Goal: Check status: Check status

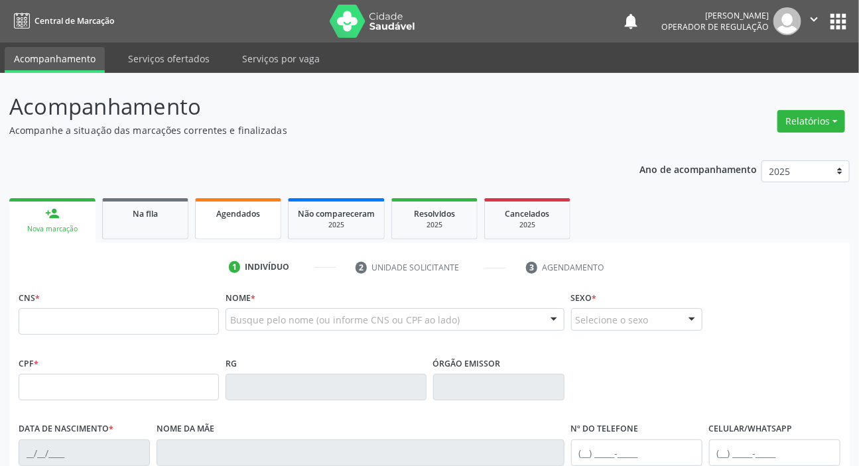
click at [218, 208] on span "Agendados" at bounding box center [238, 213] width 44 height 11
select select "8"
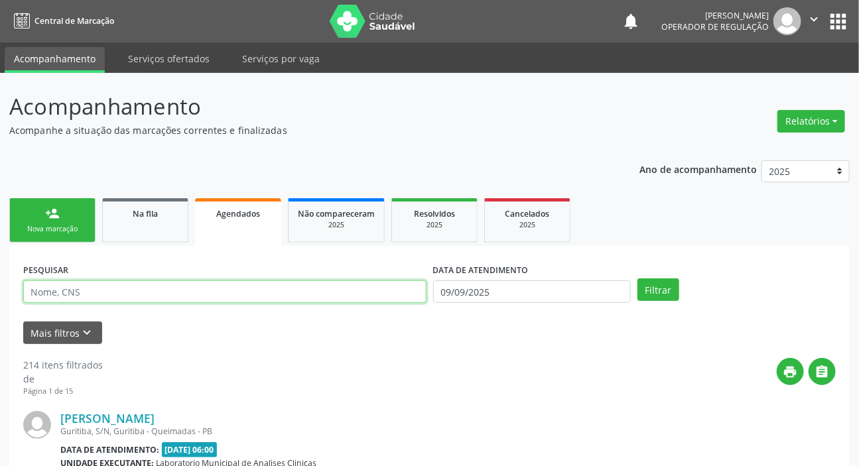
click at [208, 287] on input "text" at bounding box center [224, 292] width 403 height 23
paste input "709 0048 3722 4014"
type input "709 0048 3722 4014"
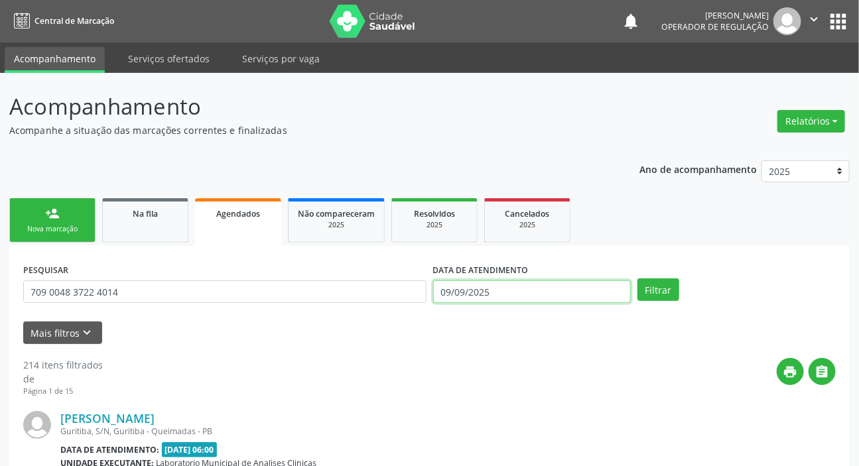
click at [463, 282] on input "09/09/2025" at bounding box center [532, 292] width 198 height 23
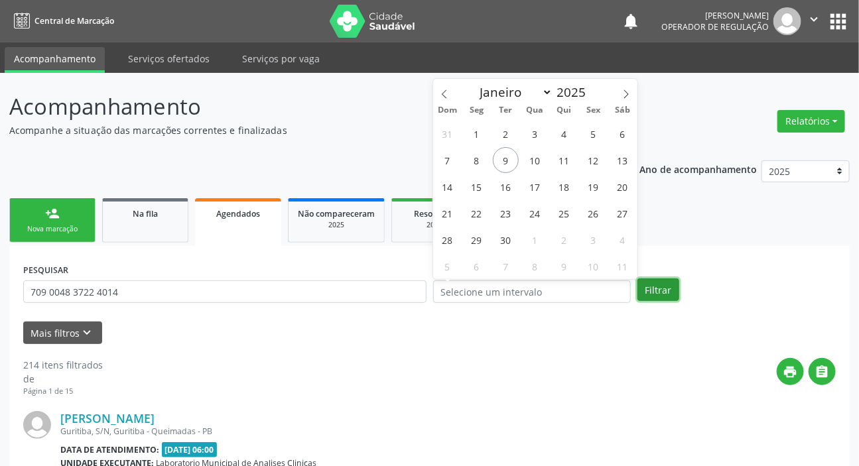
click at [657, 298] on button "Filtrar" at bounding box center [658, 290] width 42 height 23
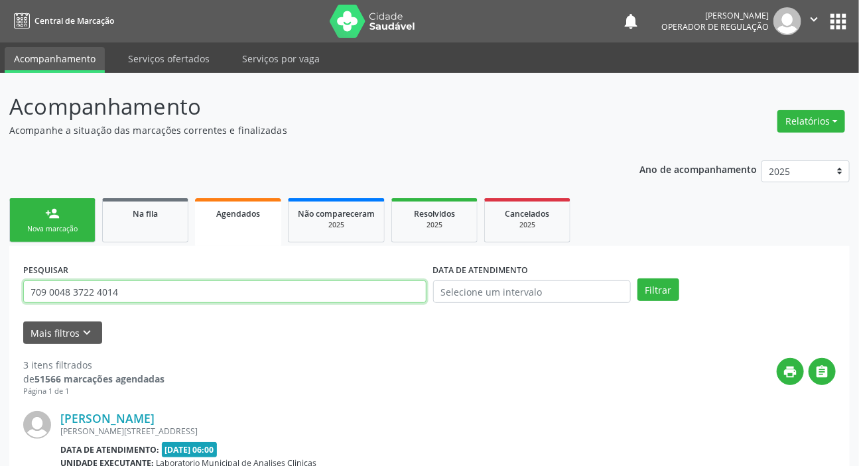
click at [168, 294] on input "709 0048 3722 4014" at bounding box center [224, 292] width 403 height 23
type input "701109835505480"
click at [637, 279] on button "Filtrar" at bounding box center [658, 290] width 42 height 23
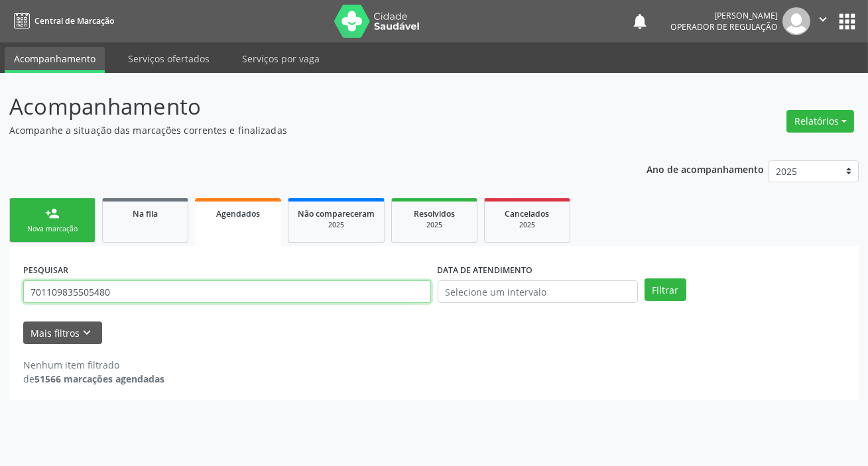
click at [163, 289] on input "701109835505480" at bounding box center [227, 292] width 408 height 23
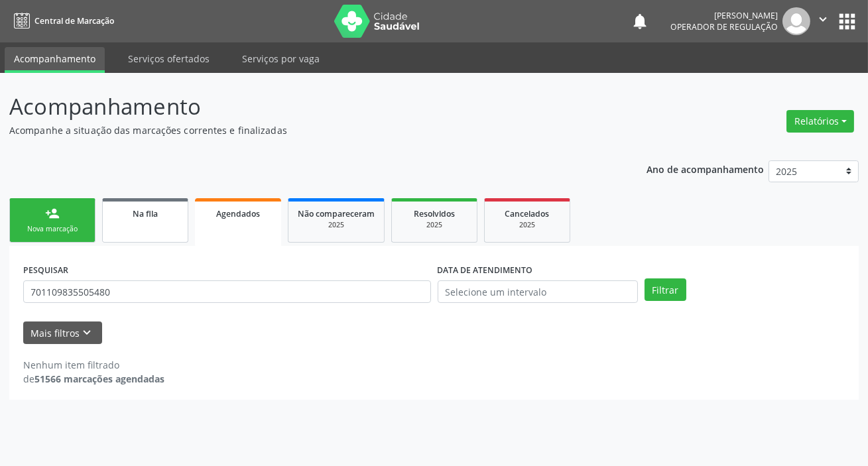
click at [159, 238] on link "Na fila" at bounding box center [145, 220] width 86 height 44
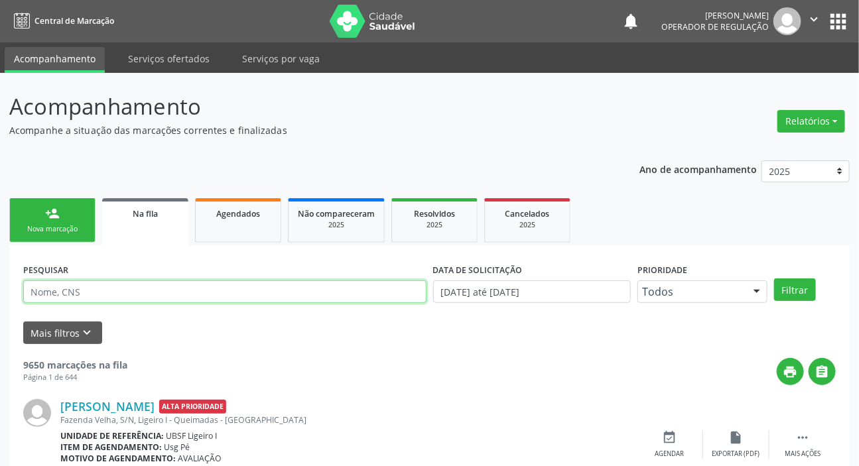
click at [154, 300] on input "text" at bounding box center [224, 292] width 403 height 23
paste input "701109835505480"
type input "701109835505480"
click at [774, 279] on button "Filtrar" at bounding box center [795, 290] width 42 height 23
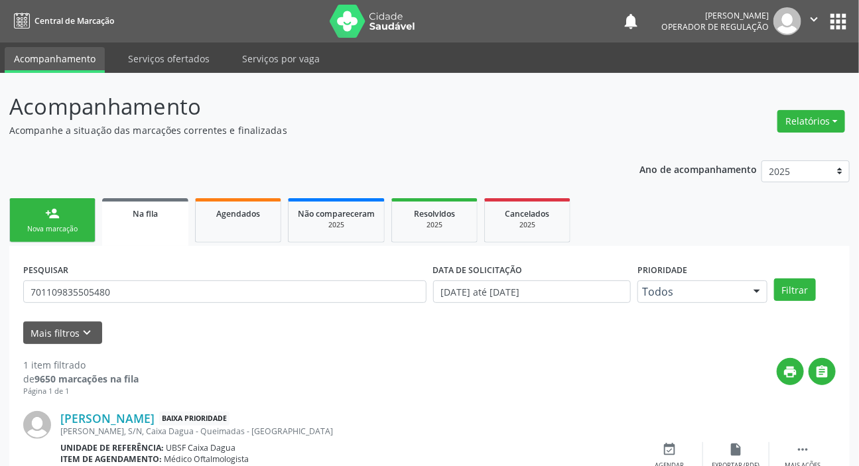
click at [839, 12] on button "apps" at bounding box center [837, 21] width 23 height 23
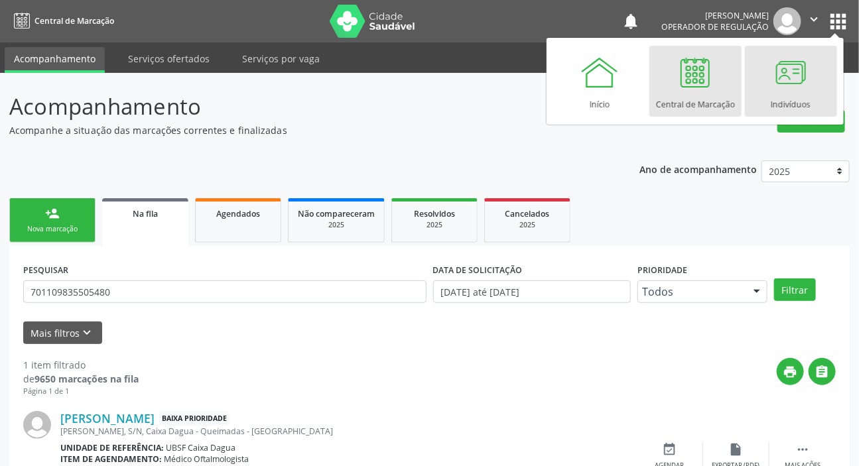
click at [771, 72] on div at bounding box center [791, 72] width 40 height 40
